Goal: Task Accomplishment & Management: Use online tool/utility

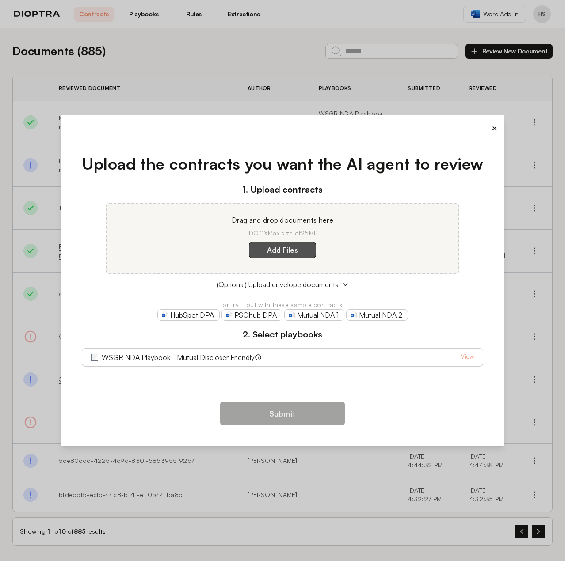
click at [279, 249] on label "Add Files" at bounding box center [282, 250] width 67 height 17
click at [0, 0] on here "Add Files" at bounding box center [0, 0] width 0 height 0
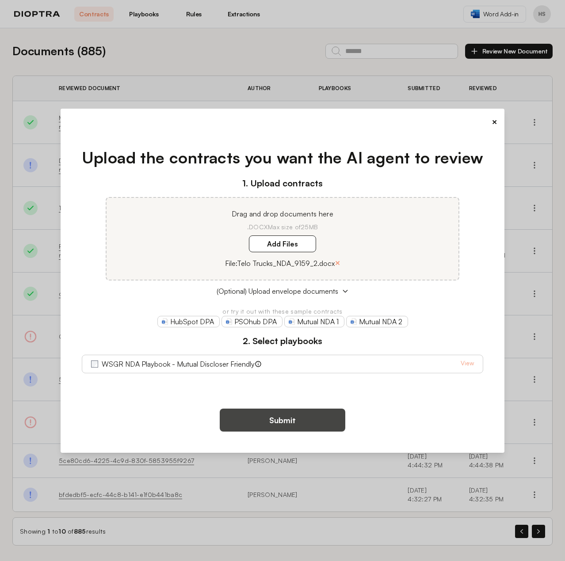
click at [311, 414] on button "Submit" at bounding box center [282, 420] width 125 height 23
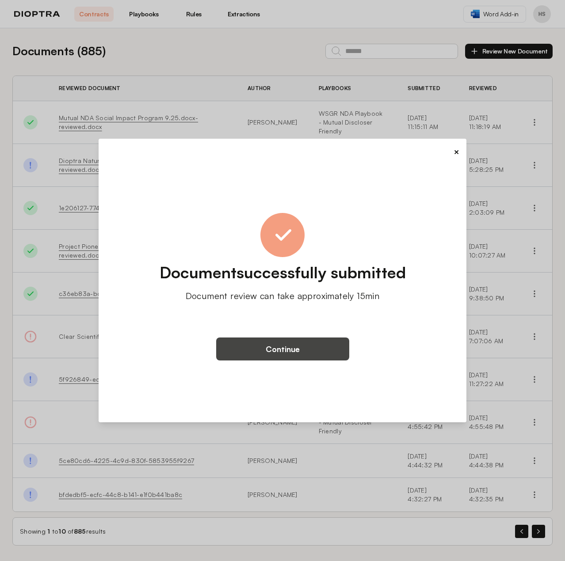
click at [263, 345] on button "Continue" at bounding box center [282, 348] width 133 height 23
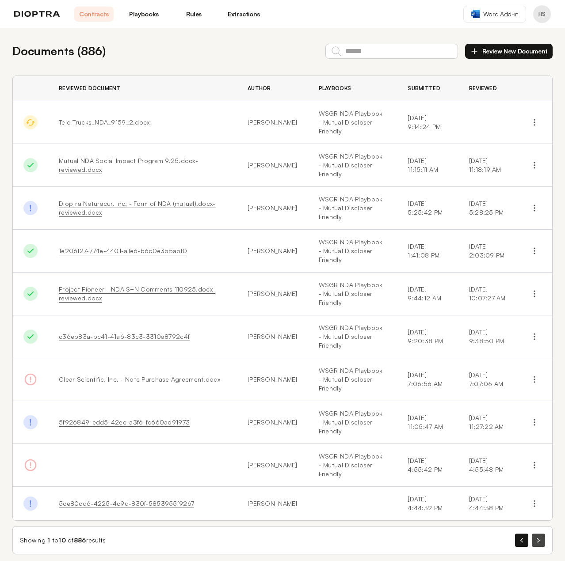
click at [539, 534] on button "button" at bounding box center [537, 540] width 13 height 13
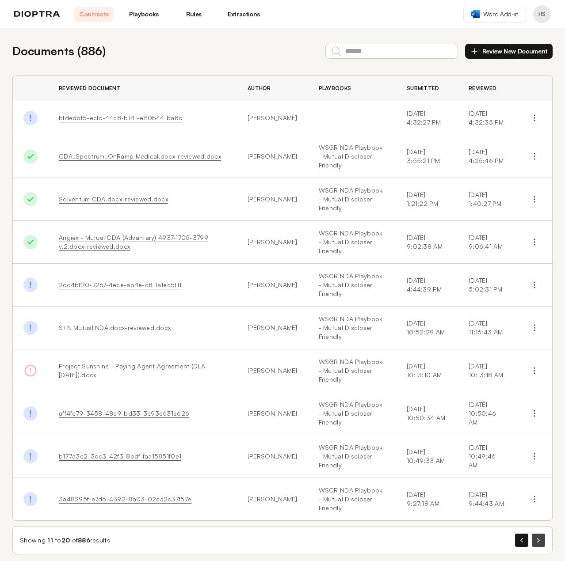
click at [542, 534] on button "button" at bounding box center [537, 540] width 13 height 13
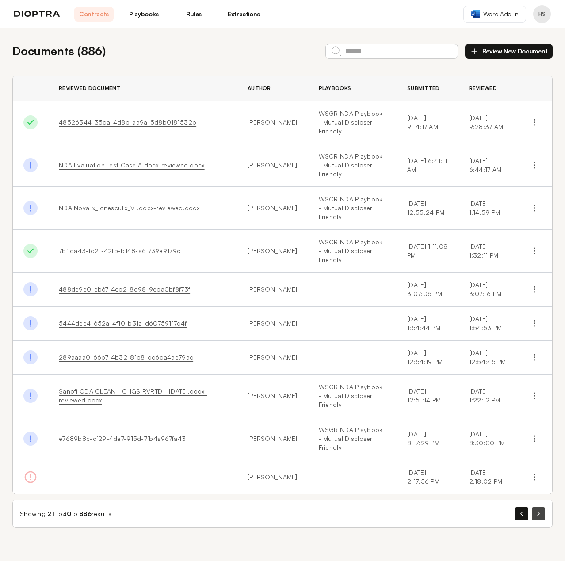
click at [541, 509] on button "button" at bounding box center [537, 513] width 13 height 13
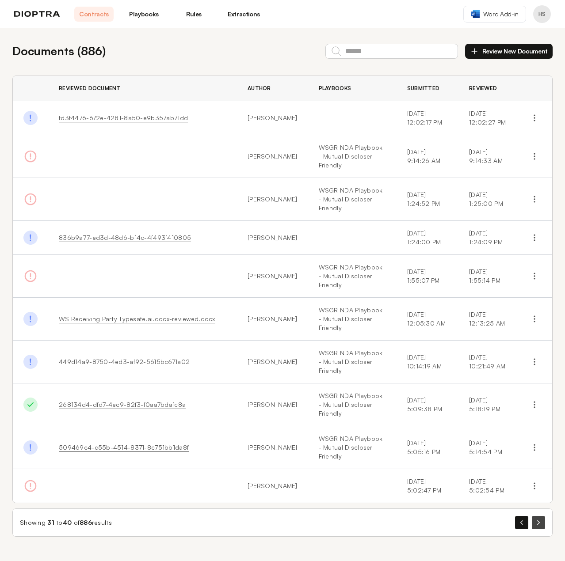
click at [539, 519] on button "button" at bounding box center [537, 522] width 13 height 13
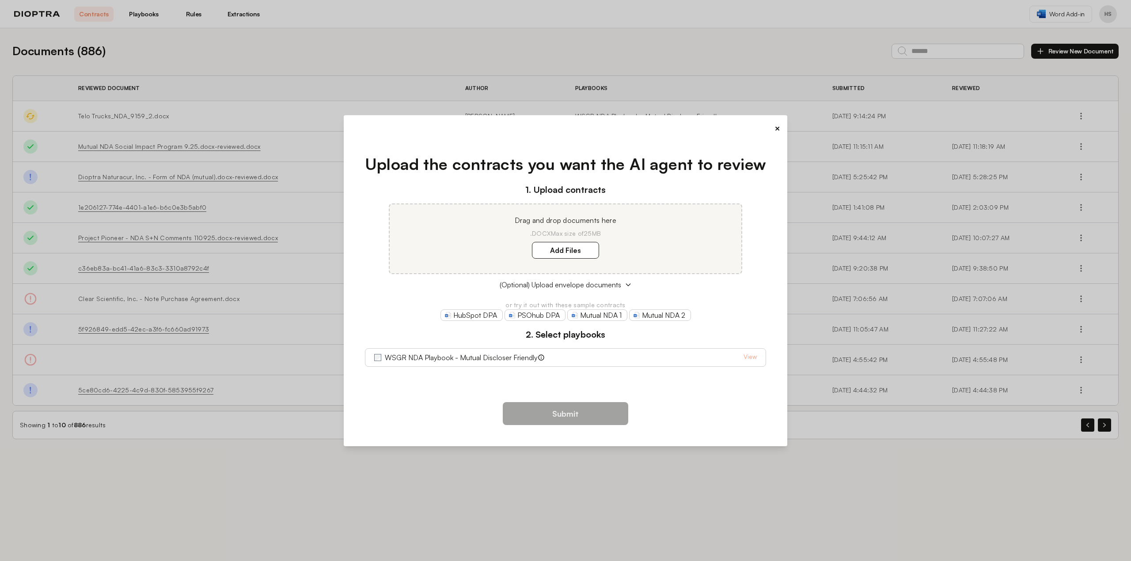
click at [776, 131] on button "×" at bounding box center [777, 128] width 6 height 12
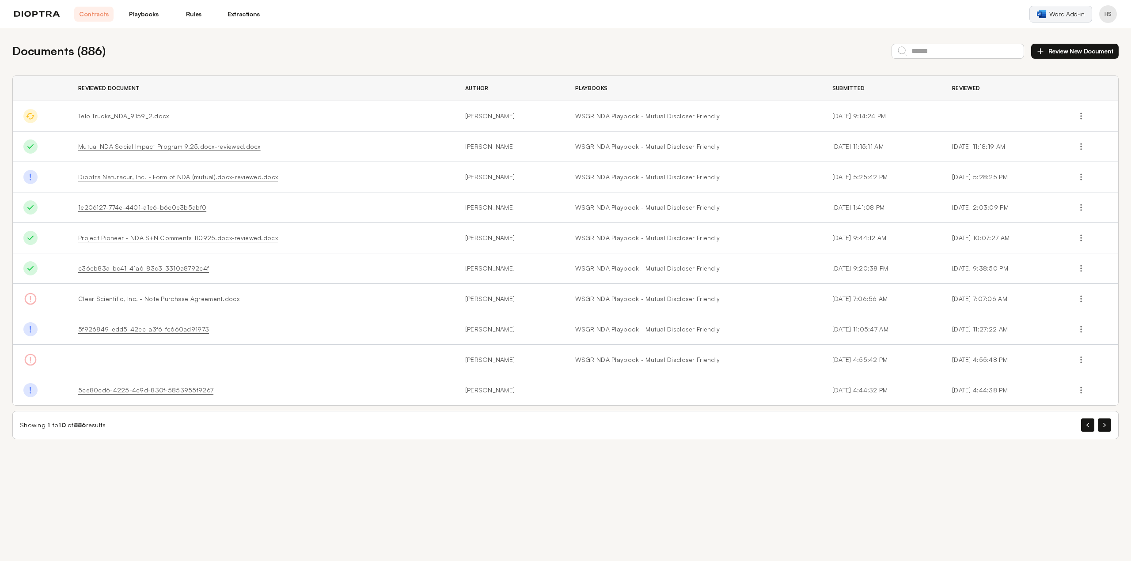
click at [1056, 15] on span "Word Add-in" at bounding box center [1066, 14] width 35 height 9
